Goal: Book appointment/travel/reservation

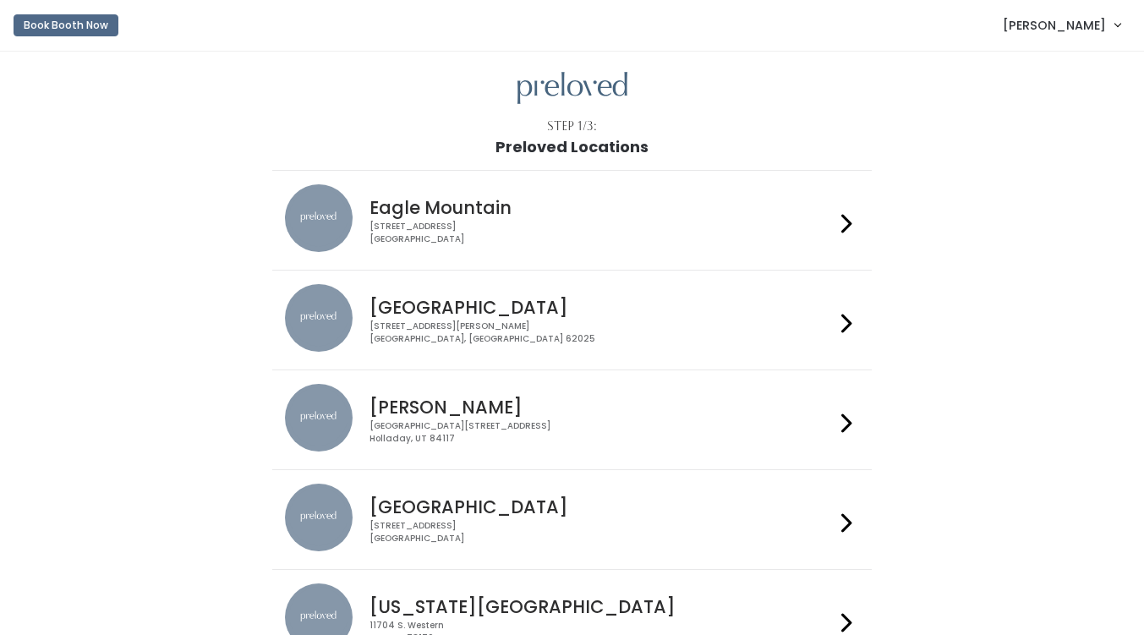
click at [523, 533] on div "3903 N Braeswood Blvd Houston, TX 77025" at bounding box center [602, 532] width 465 height 25
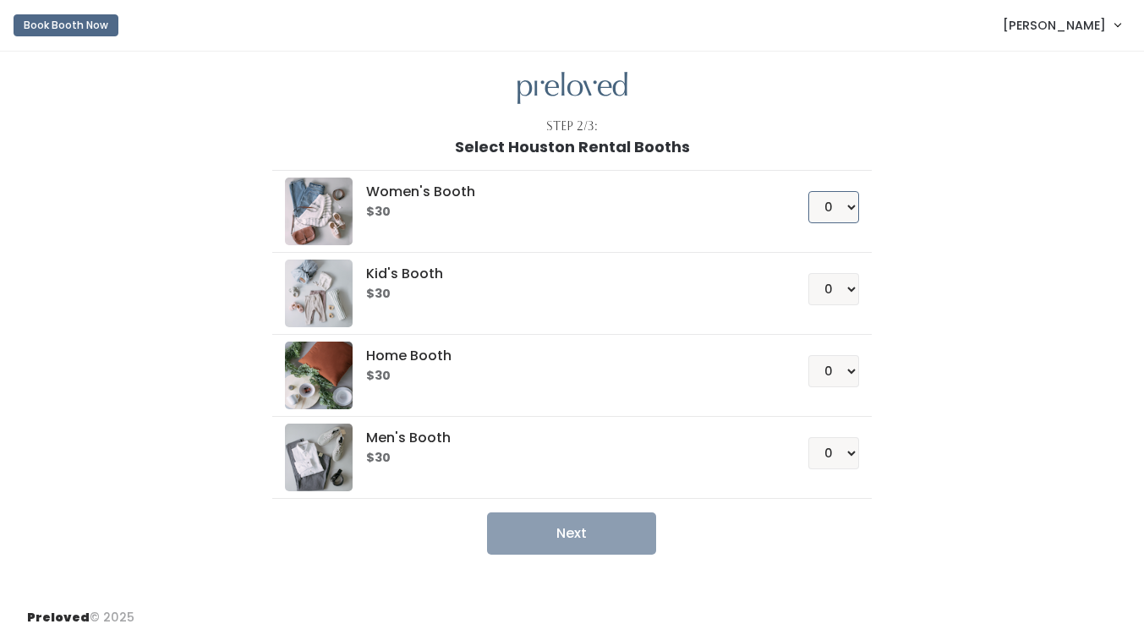
click at [855, 204] on select "0 1 2 3 4" at bounding box center [833, 207] width 51 height 32
select select "1"
click at [808, 191] on select "0 1 2 3 4" at bounding box center [833, 207] width 51 height 32
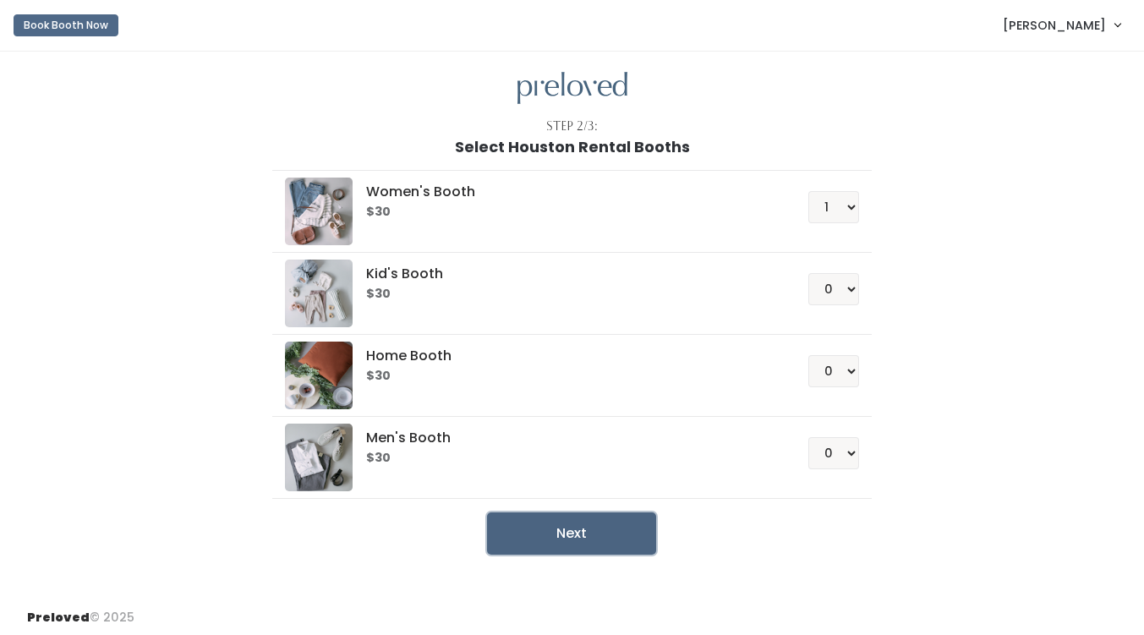
click at [539, 535] on button "Next" at bounding box center [571, 533] width 169 height 42
